Goal: Task Accomplishment & Management: Use online tool/utility

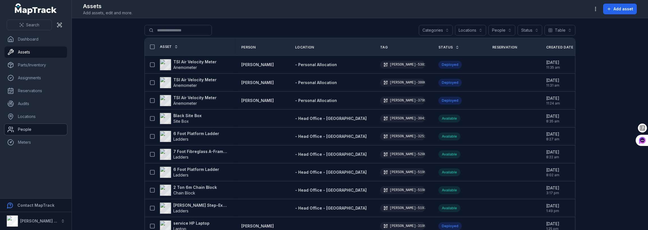
click at [27, 131] on link "People" at bounding box center [35, 129] width 63 height 11
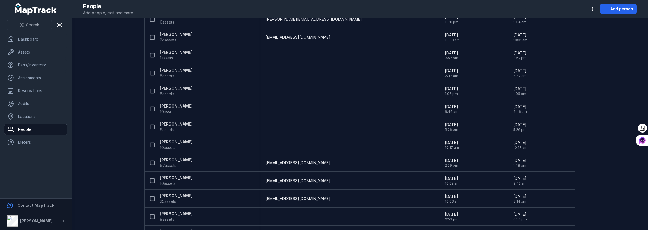
scroll to position [1039, 0]
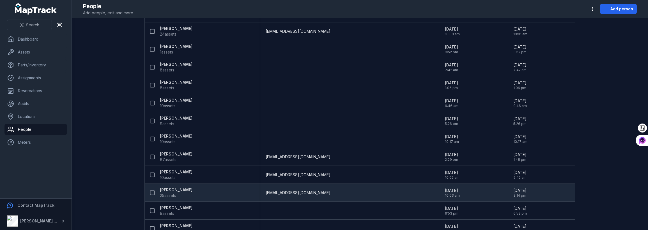
click at [175, 188] on strong "[PERSON_NAME]" at bounding box center [176, 190] width 33 height 6
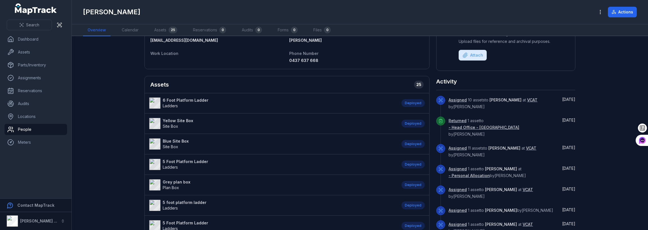
scroll to position [56, 0]
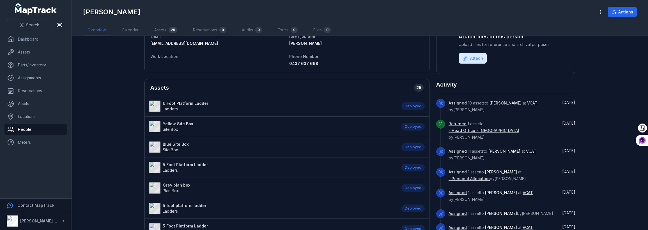
click at [179, 143] on strong "Blue Site Box" at bounding box center [176, 145] width 26 height 6
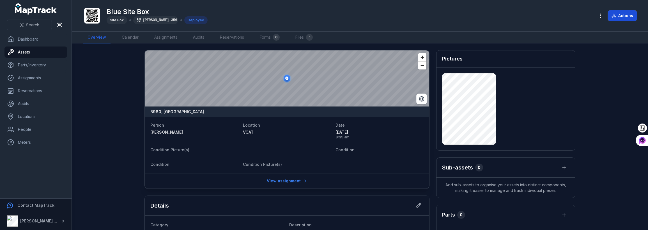
click at [618, 14] on button "Actions" at bounding box center [622, 15] width 29 height 11
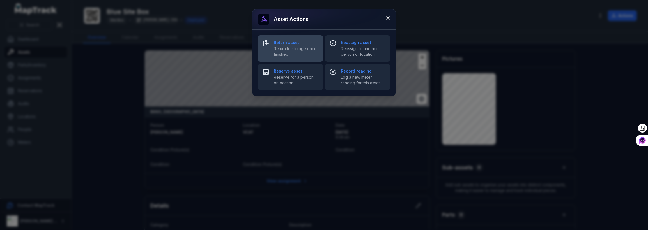
click at [297, 47] on span "Return to storage once finished" at bounding box center [296, 51] width 45 height 11
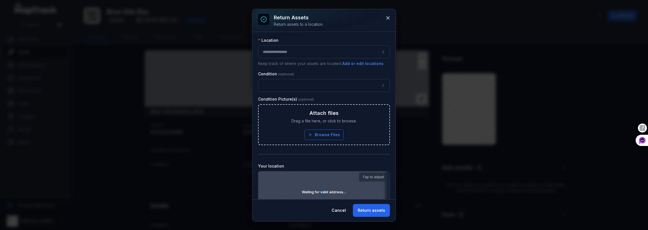
click at [293, 54] on div at bounding box center [324, 51] width 132 height 13
click at [298, 67] on span "- Head Office - [GEOGRAPHIC_DATA]" at bounding box center [296, 67] width 69 height 6
type input "**********"
click at [312, 86] on button "button" at bounding box center [324, 85] width 132 height 13
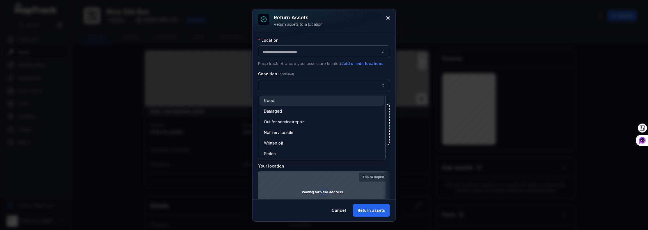
click at [270, 102] on span "Good" at bounding box center [269, 101] width 10 height 6
drag, startPoint x: 169, startPoint y: 155, endPoint x: 171, endPoint y: 154, distance: 2.9
click at [170, 155] on div "**********" at bounding box center [324, 115] width 648 height 230
click at [362, 165] on div "**********" at bounding box center [324, 126] width 132 height 176
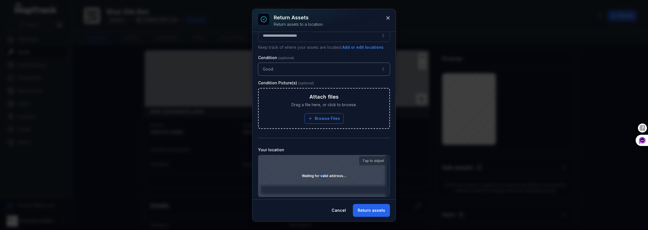
scroll to position [31, 0]
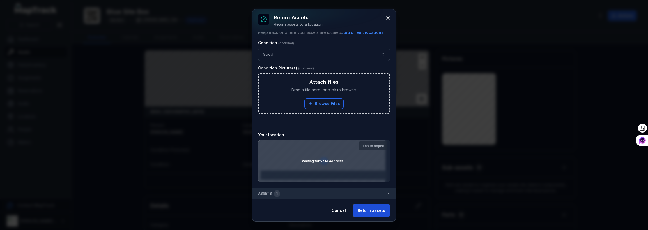
click at [383, 213] on button "Return assets" at bounding box center [371, 210] width 37 height 13
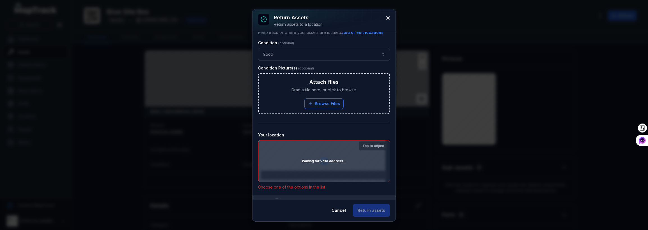
scroll to position [39, 0]
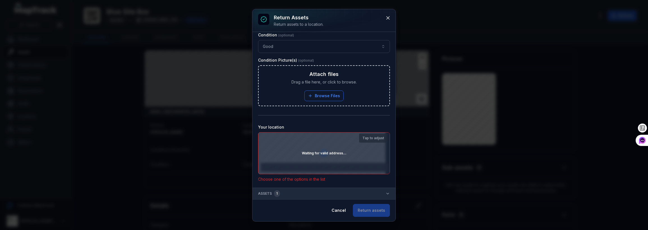
click at [283, 157] on div "Waiting for valid address..." at bounding box center [323, 154] width 131 height 42
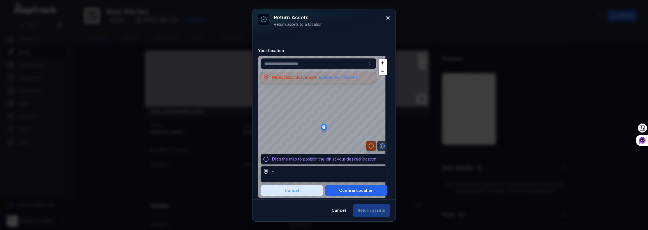
scroll to position [117, 0]
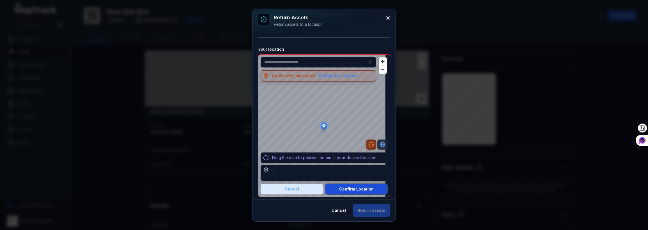
click at [345, 190] on button "Confirm Location" at bounding box center [356, 189] width 62 height 11
click at [349, 191] on button "Confirm Location" at bounding box center [356, 189] width 62 height 11
type input "**********"
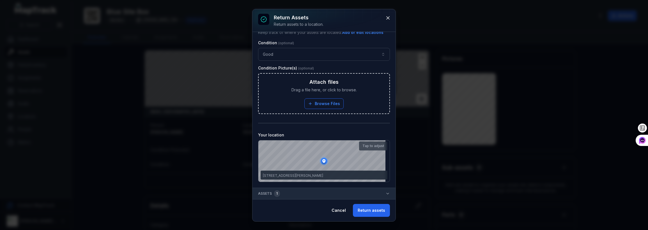
scroll to position [31, 0]
click at [371, 208] on button "Return assets" at bounding box center [371, 210] width 37 height 13
